Goal: Transaction & Acquisition: Purchase product/service

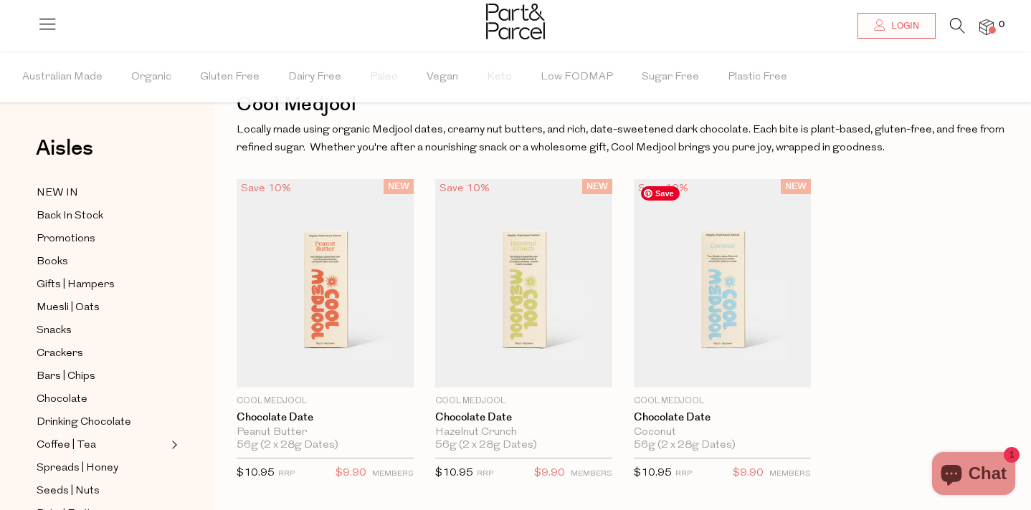
scroll to position [53, 0]
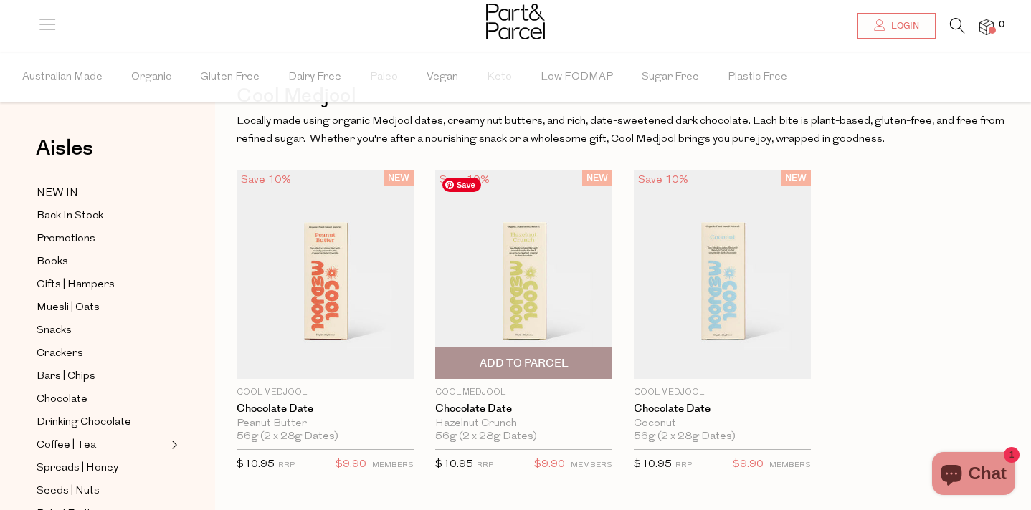
click at [548, 319] on img at bounding box center [523, 275] width 177 height 209
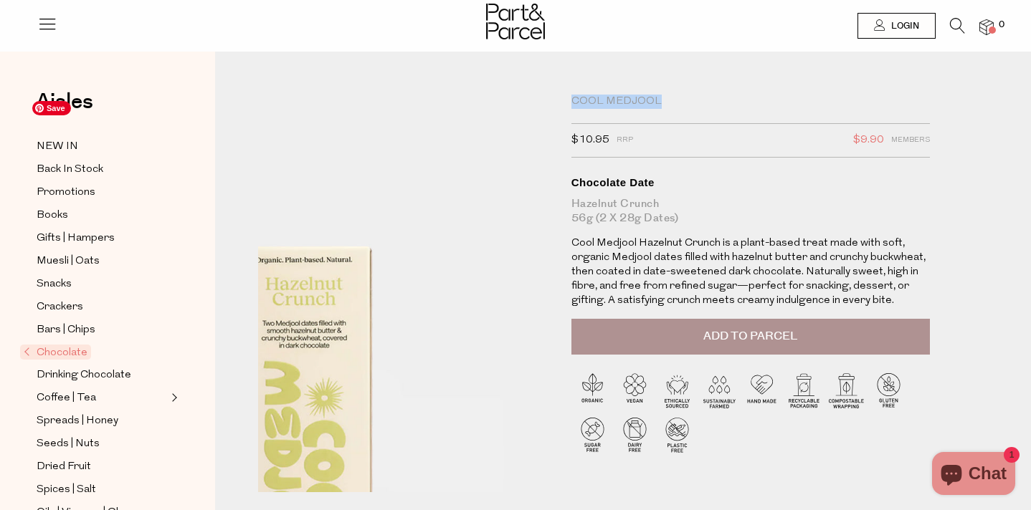
drag, startPoint x: 656, startPoint y: 100, endPoint x: 528, endPoint y: 94, distance: 127.7
click at [528, 95] on div "Cool Medjool $10.95 RRP $9.90 Members Available: In Stock Chocolate Date Hazeln…" at bounding box center [622, 305] width 751 height 421
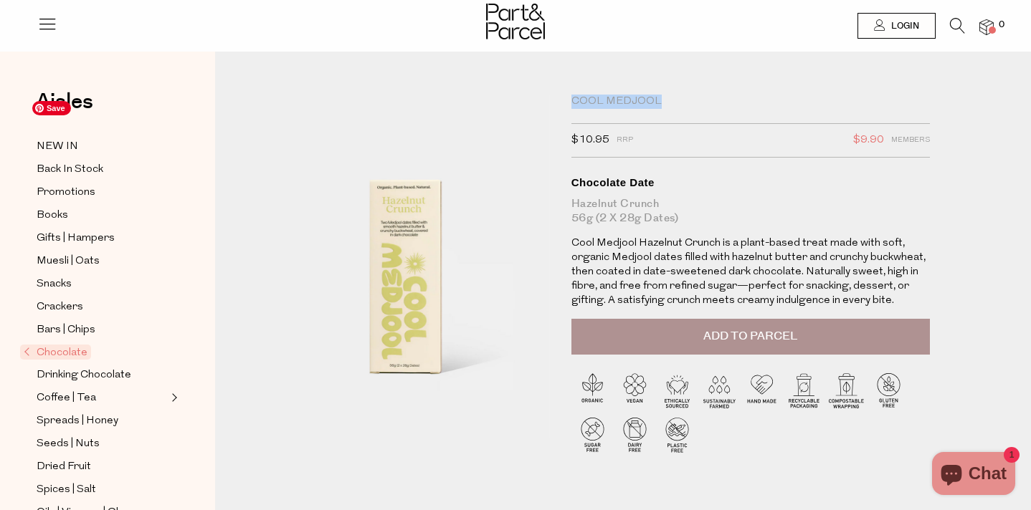
copy div "Cool Medjool"
